Goal: Find specific page/section: Find specific page/section

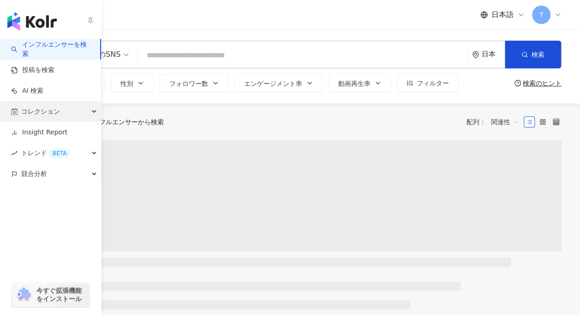
click at [38, 116] on span "コレクション" at bounding box center [40, 111] width 39 height 21
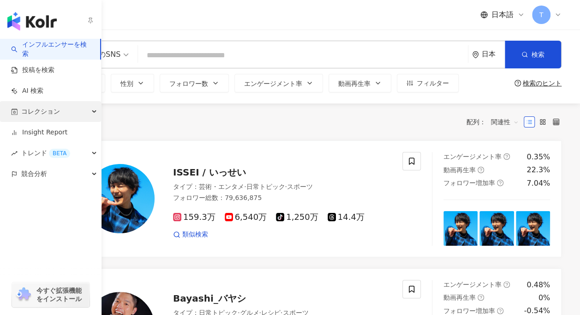
click at [39, 112] on span "コレクション" at bounding box center [40, 111] width 39 height 21
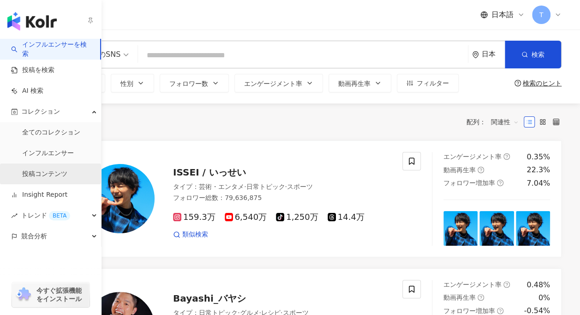
click at [42, 169] on link "投稿コンテンツ" at bounding box center [44, 173] width 45 height 9
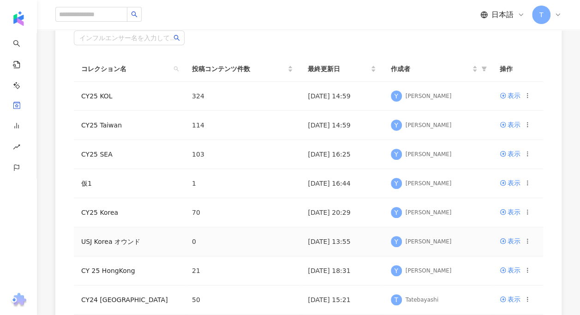
scroll to position [138, 0]
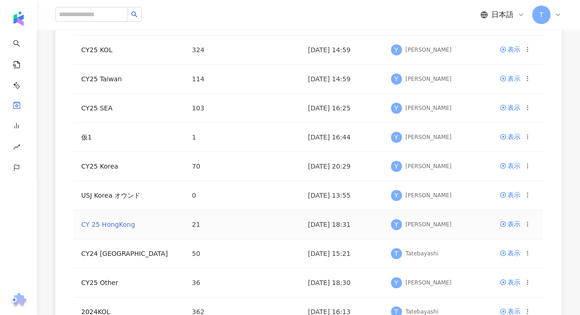
click at [114, 222] on link "CY 25 HongKong" at bounding box center [108, 224] width 54 height 7
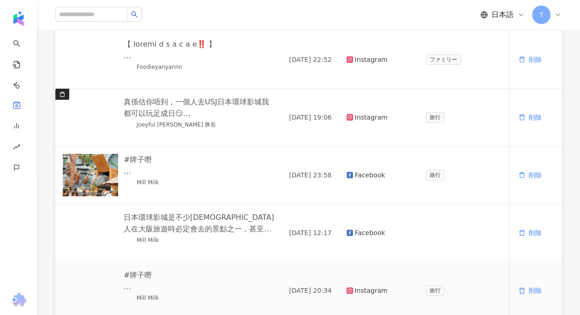
scroll to position [92, 0]
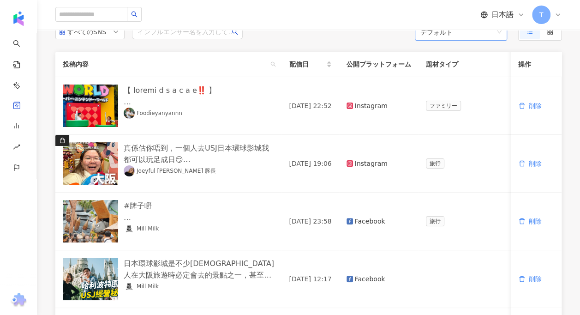
click at [458, 32] on span "デフォルト" at bounding box center [460, 32] width 81 height 17
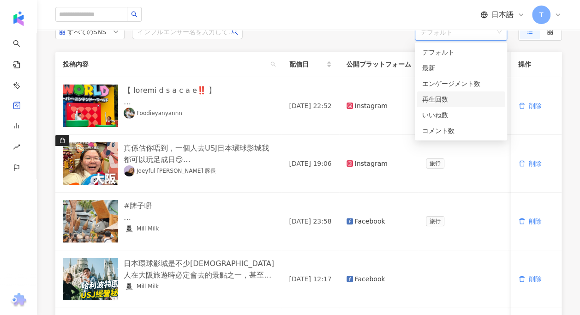
click at [452, 95] on div "再生回数" at bounding box center [461, 99] width 78 height 10
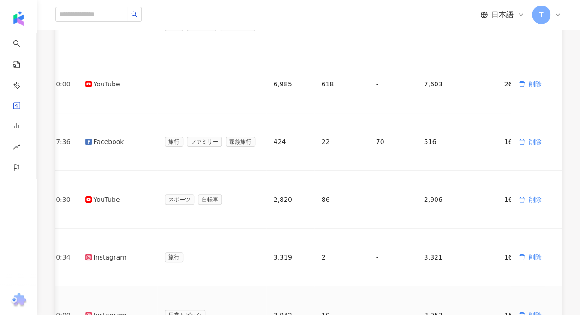
scroll to position [138, 0]
